Goal: Find specific page/section: Find specific page/section

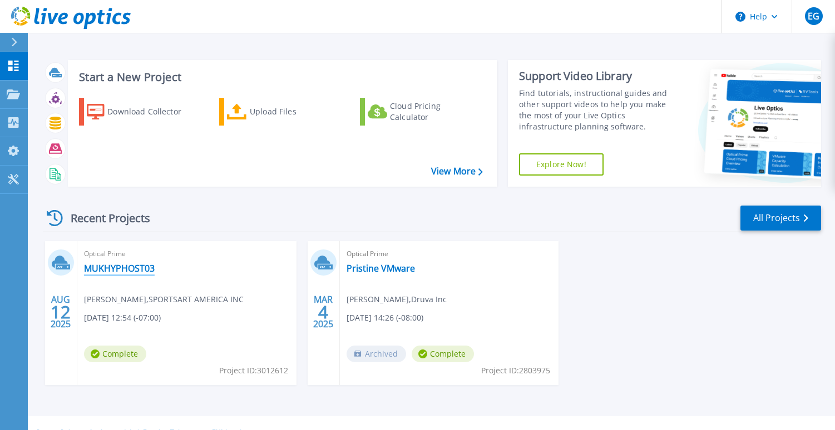
click at [132, 270] on link "MUKHYPHOST03" at bounding box center [119, 268] width 71 height 11
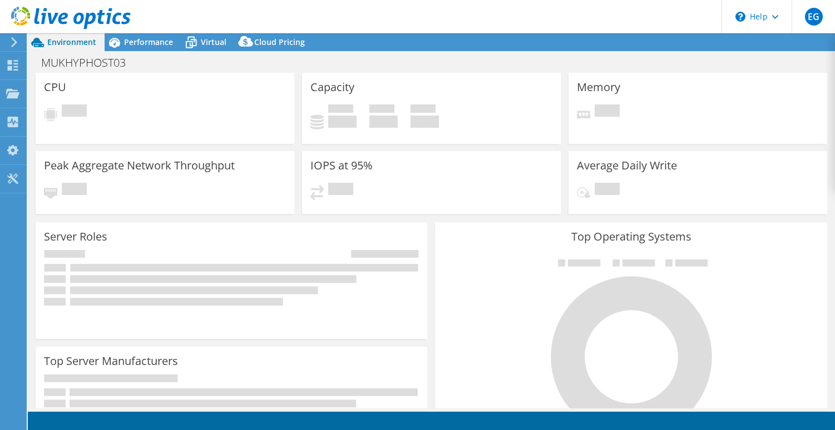
select select "USD"
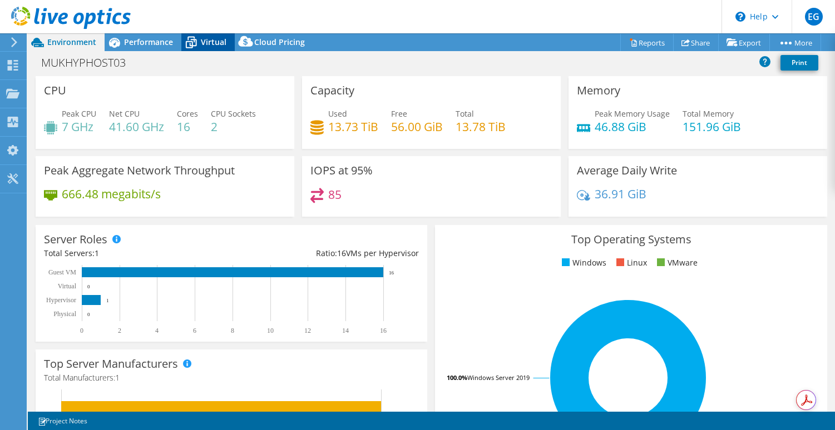
click at [208, 41] on span "Virtual" at bounding box center [214, 42] width 26 height 11
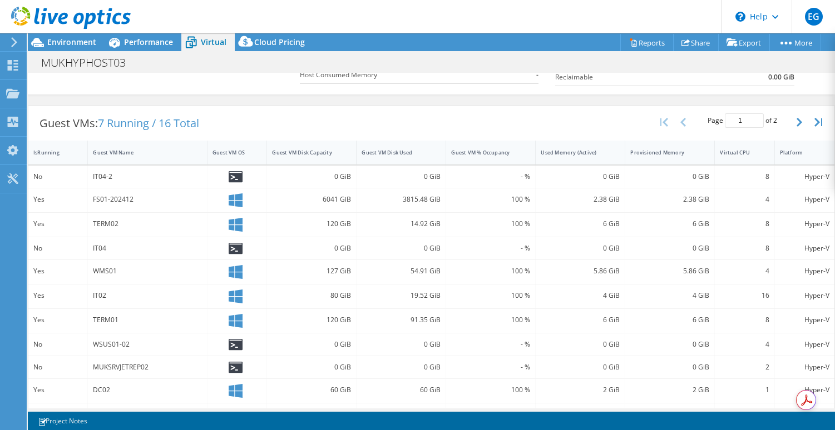
scroll to position [177, 0]
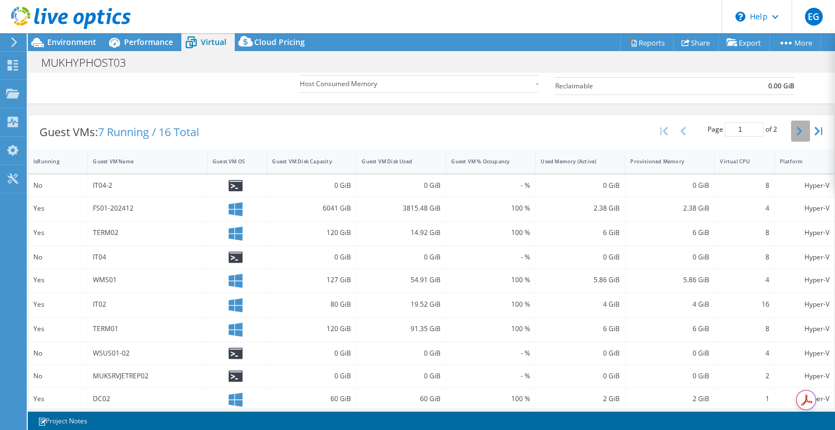
click at [801, 131] on icon "button" at bounding box center [799, 131] width 6 height 9
type input "2"
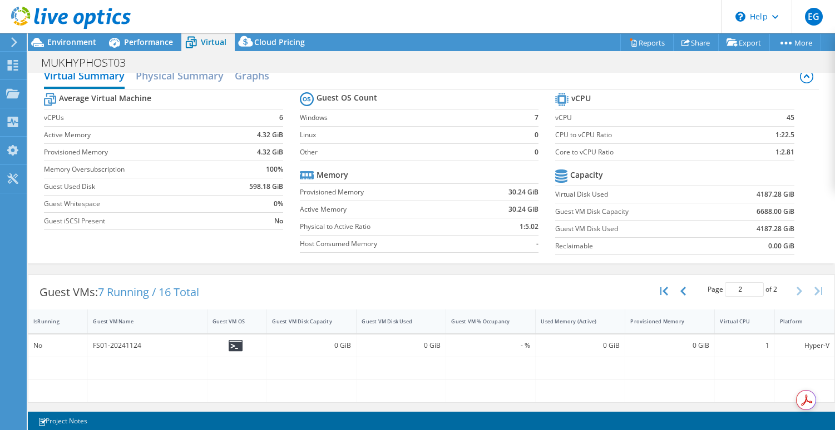
scroll to position [0, 0]
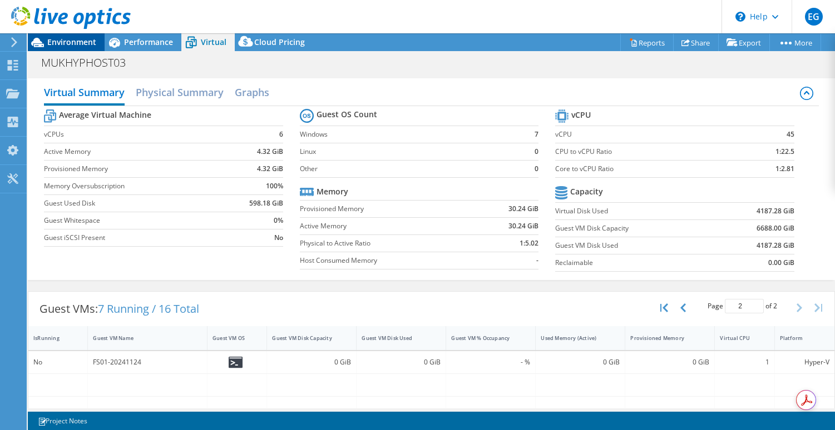
click at [69, 42] on span "Environment" at bounding box center [71, 42] width 49 height 11
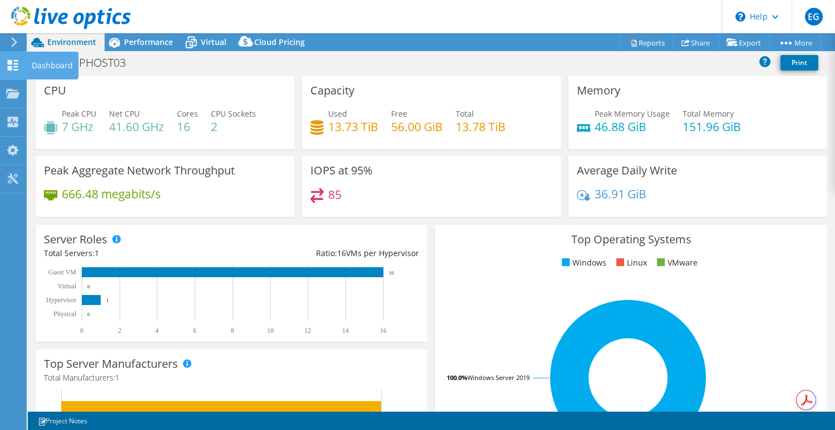
click at [49, 64] on div "Dashboard" at bounding box center [52, 66] width 52 height 28
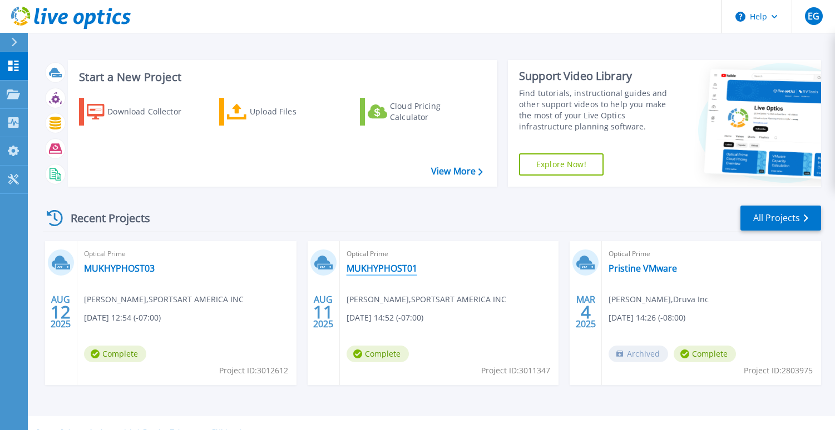
click at [394, 270] on link "MUKHYPHOST01" at bounding box center [381, 268] width 71 height 11
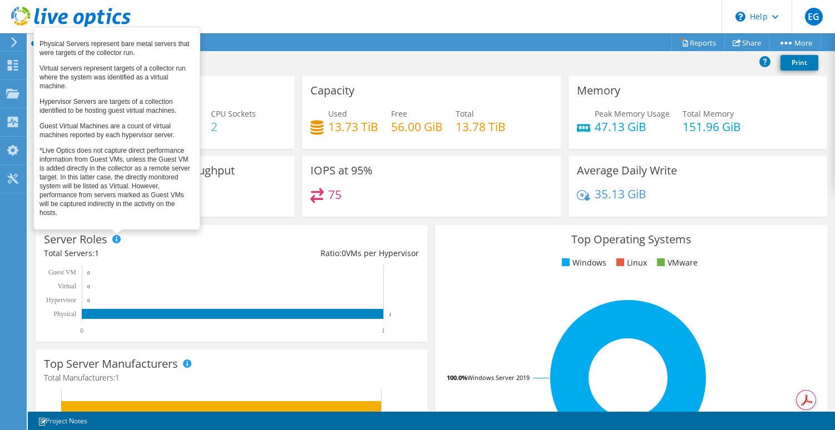
click at [117, 239] on span at bounding box center [116, 239] width 8 height 8
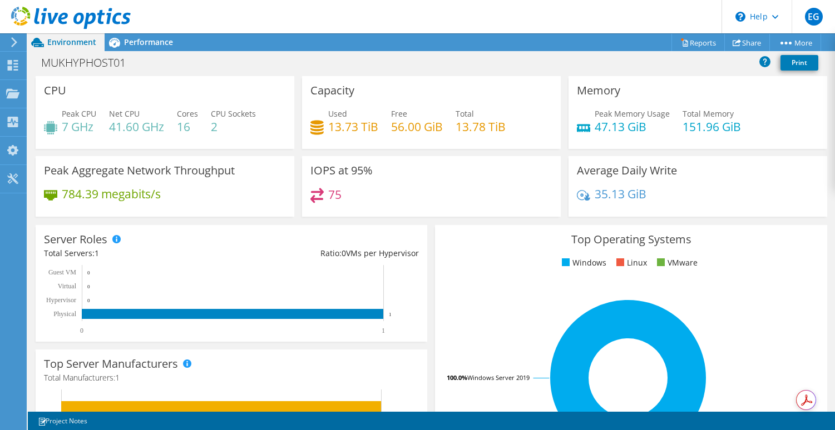
click at [200, 246] on div "Server Roles Physical Servers represent bare metal servers that were targets of…" at bounding box center [231, 283] width 391 height 117
click at [44, 65] on div "Dashboard" at bounding box center [52, 66] width 52 height 28
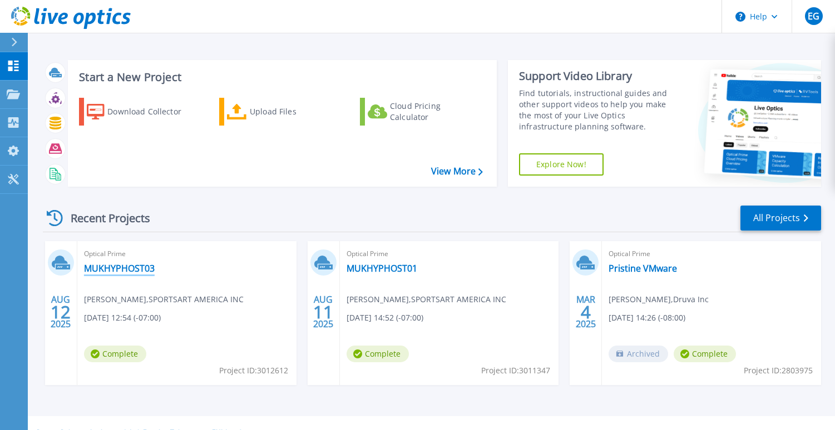
click at [127, 269] on link "MUKHYPHOST03" at bounding box center [119, 268] width 71 height 11
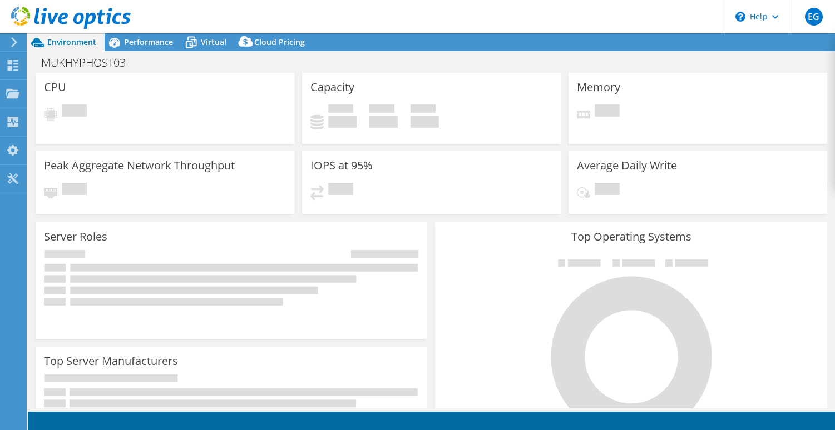
select select "USD"
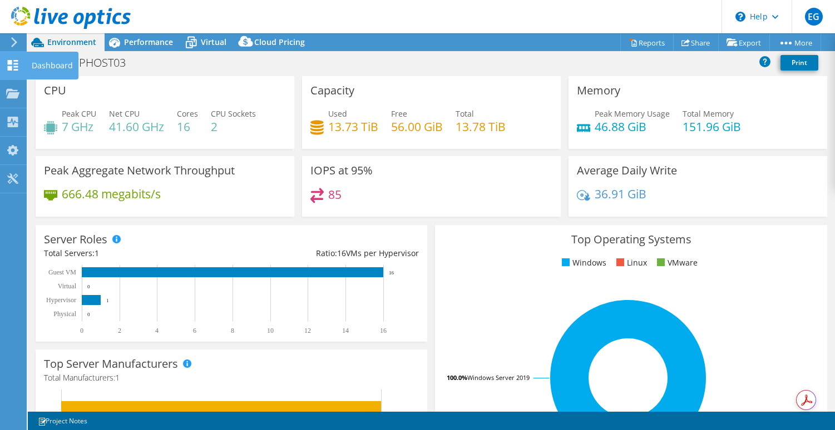
click at [46, 63] on div "Dashboard" at bounding box center [52, 66] width 52 height 28
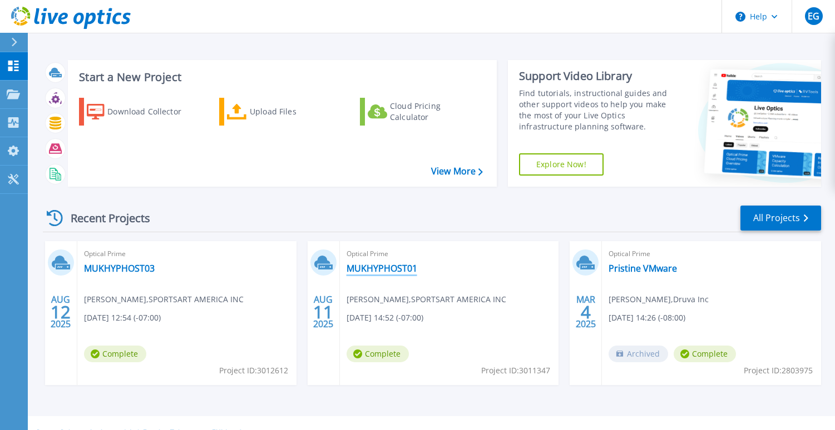
click at [389, 270] on link "MUKHYPHOST01" at bounding box center [381, 268] width 71 height 11
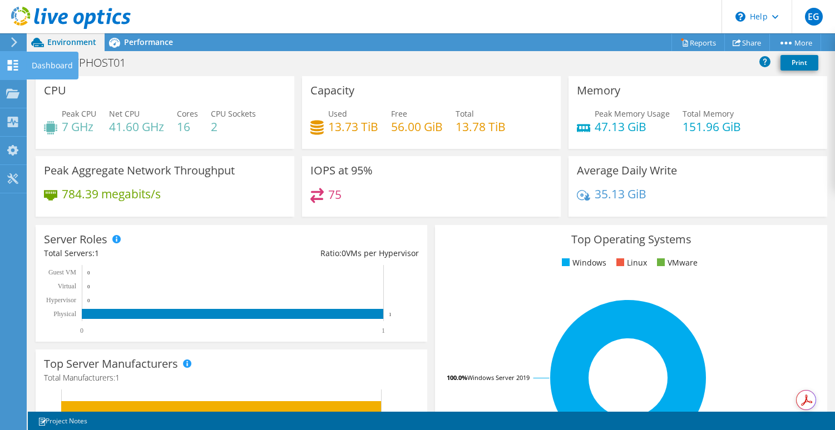
click at [48, 66] on div "Dashboard" at bounding box center [52, 66] width 52 height 28
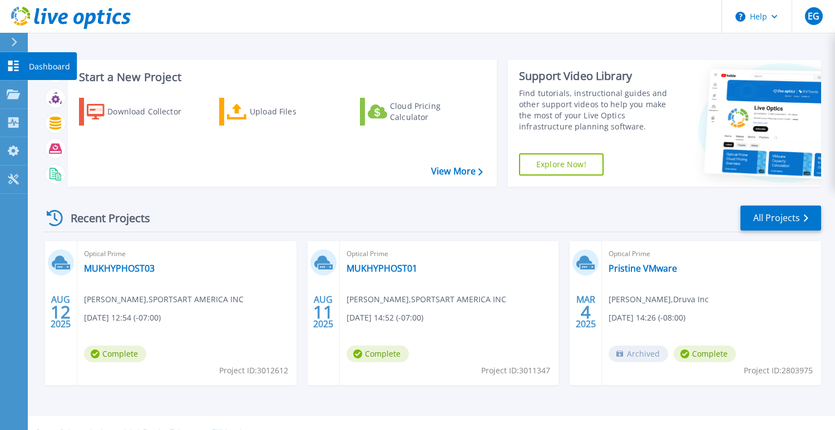
click at [39, 69] on p "Dashboard" at bounding box center [49, 66] width 41 height 29
